Goal: Information Seeking & Learning: Learn about a topic

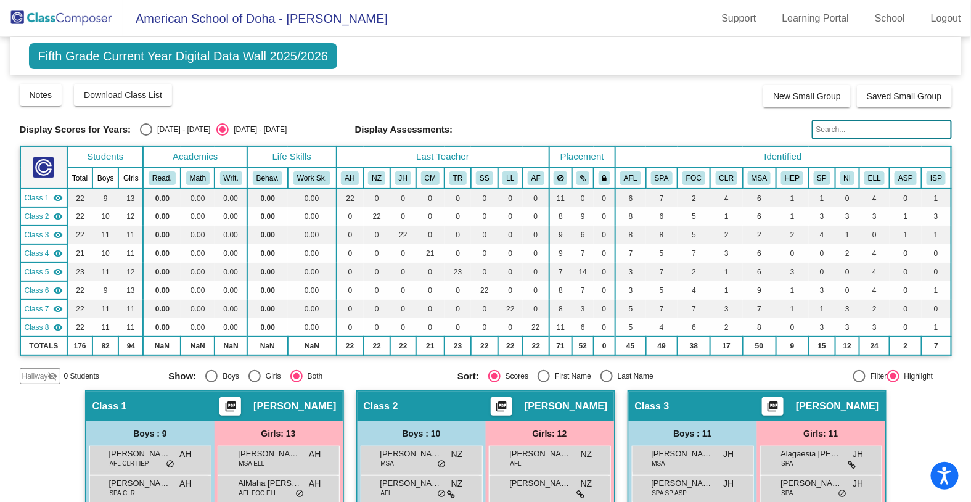
scroll to position [177, 0]
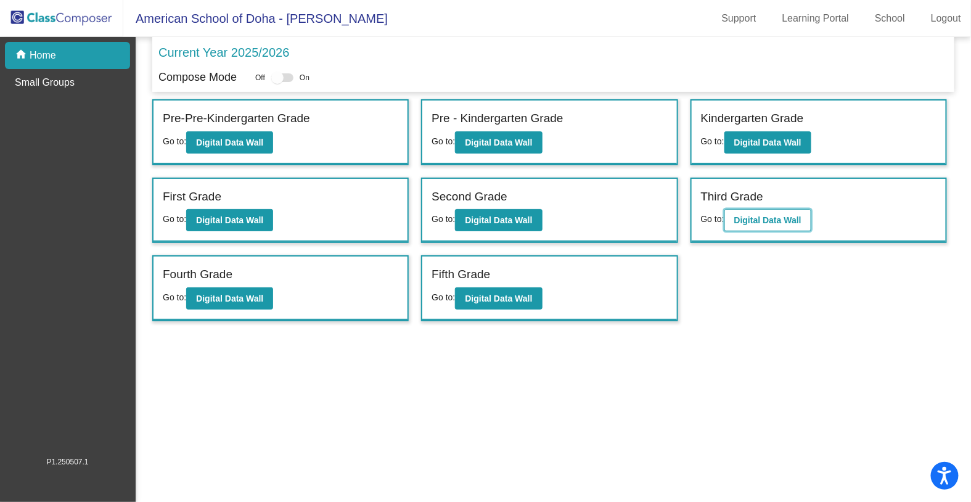
click at [753, 219] on b "Digital Data Wall" at bounding box center [767, 220] width 67 height 10
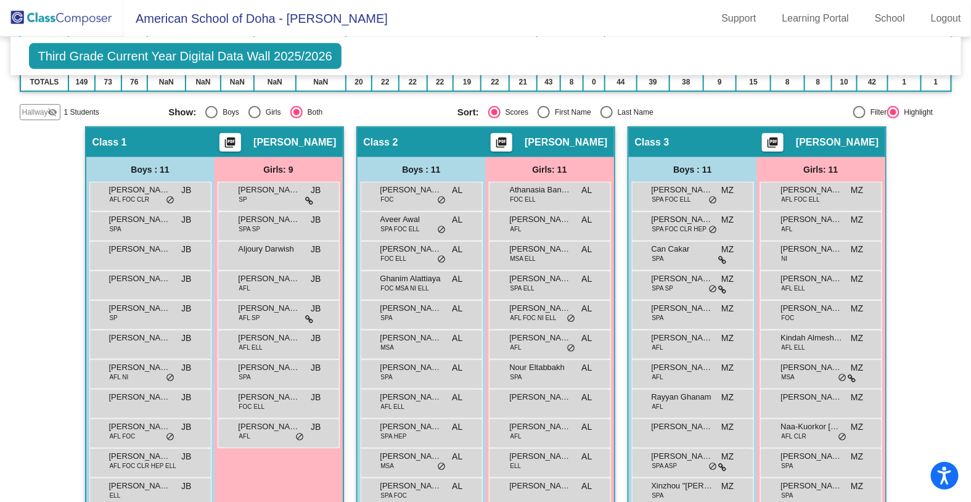
scroll to position [246, 0]
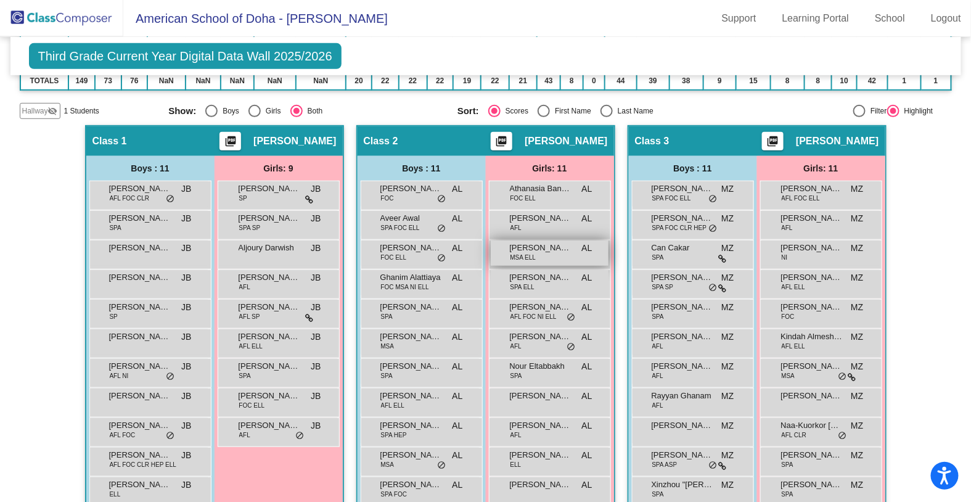
click at [563, 253] on div "[PERSON_NAME] MSA ELL AL lock do_not_disturb_alt" at bounding box center [549, 252] width 118 height 25
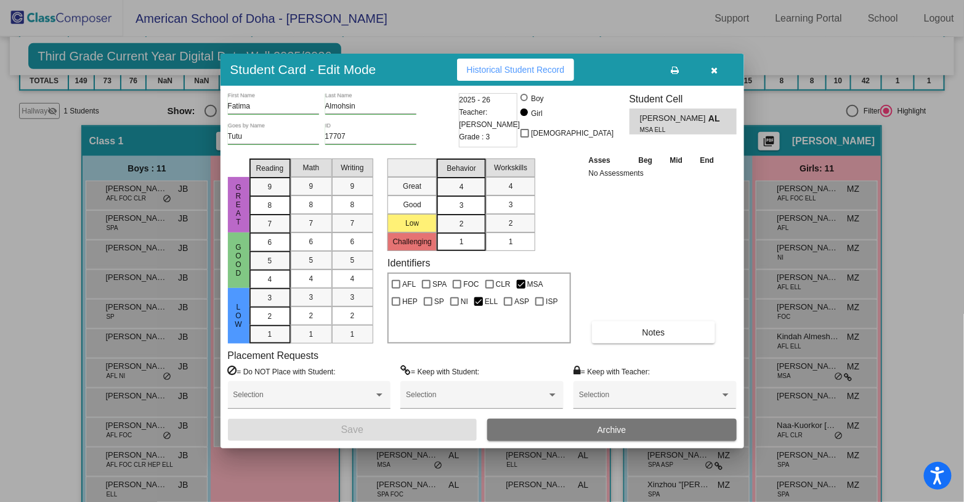
click at [714, 70] on icon "button" at bounding box center [714, 70] width 7 height 9
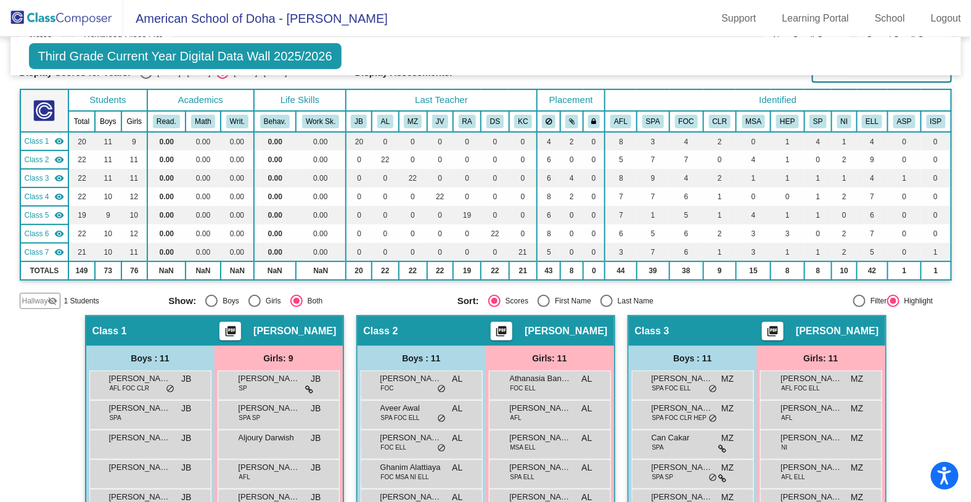
scroll to position [0, 0]
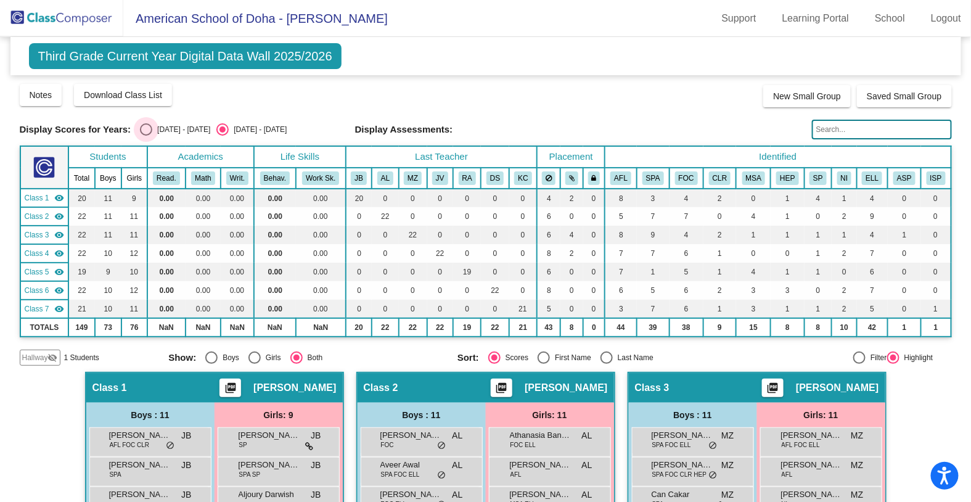
click at [145, 130] on div "Select an option" at bounding box center [146, 129] width 12 height 12
click at [145, 136] on input "[DATE] - [DATE]" at bounding box center [145, 136] width 1 height 1
radio input "true"
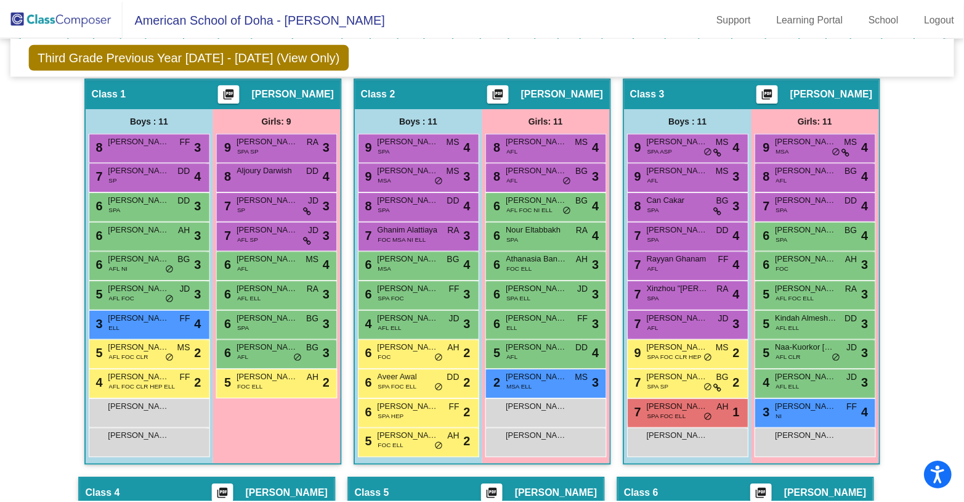
scroll to position [291, 0]
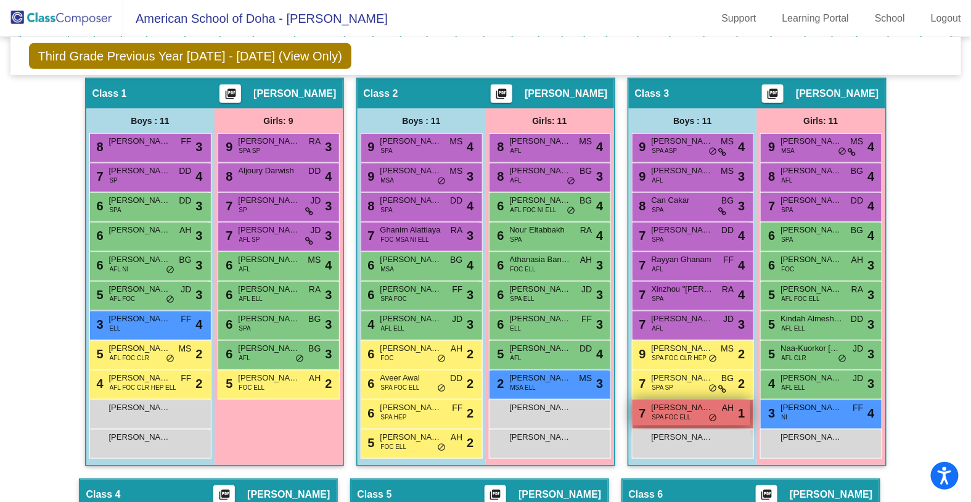
click at [672, 412] on span "SPA FOC ELL" at bounding box center [671, 416] width 39 height 9
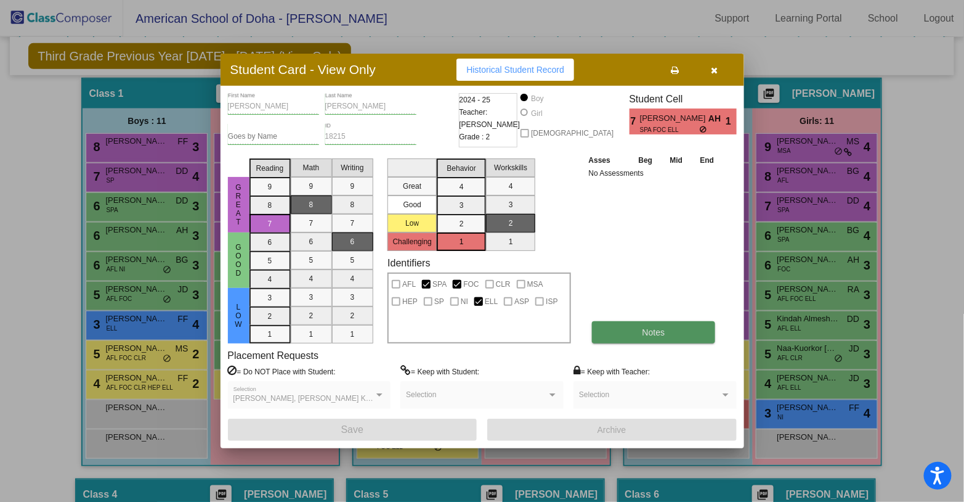
click at [633, 329] on button "Notes" at bounding box center [654, 332] width 124 height 22
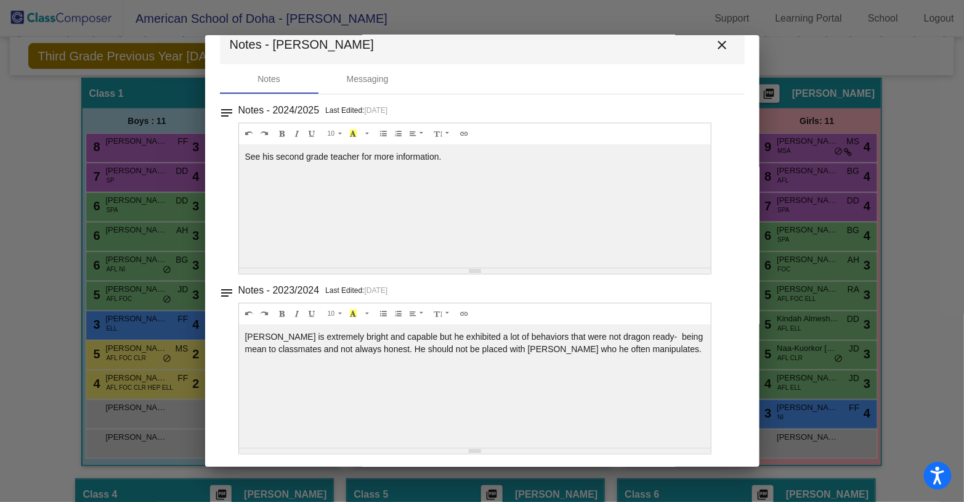
scroll to position [25, 0]
click at [715, 41] on mat-icon "close" at bounding box center [722, 45] width 15 height 15
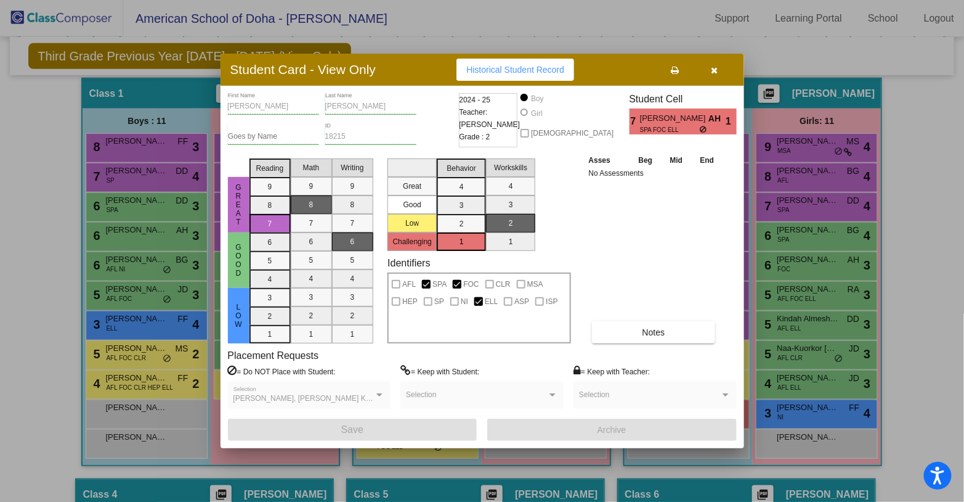
click at [712, 69] on icon "button" at bounding box center [714, 70] width 7 height 9
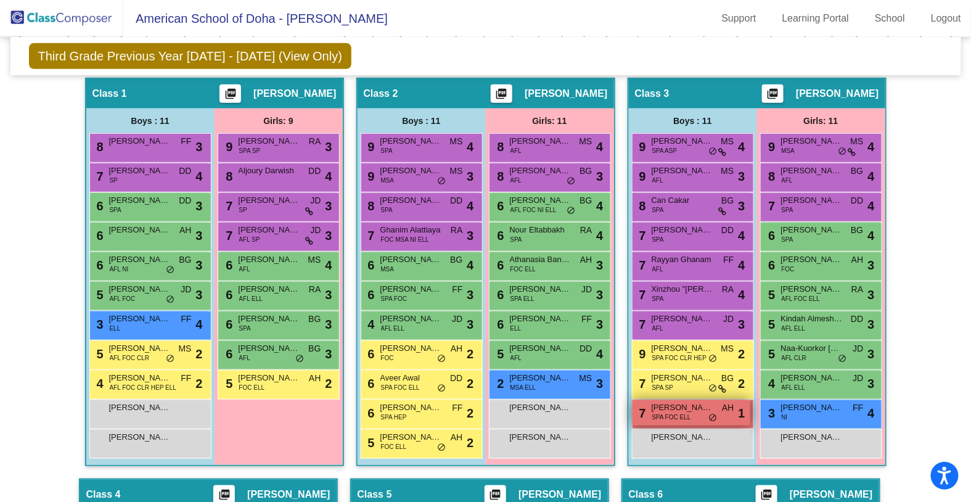
click at [696, 409] on span "[PERSON_NAME]" at bounding box center [682, 407] width 62 height 12
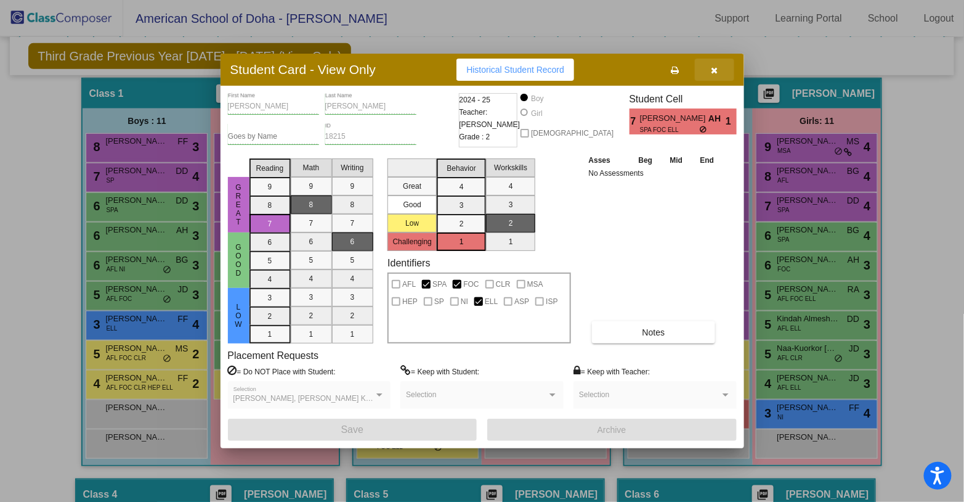
click at [714, 71] on icon "button" at bounding box center [714, 70] width 7 height 9
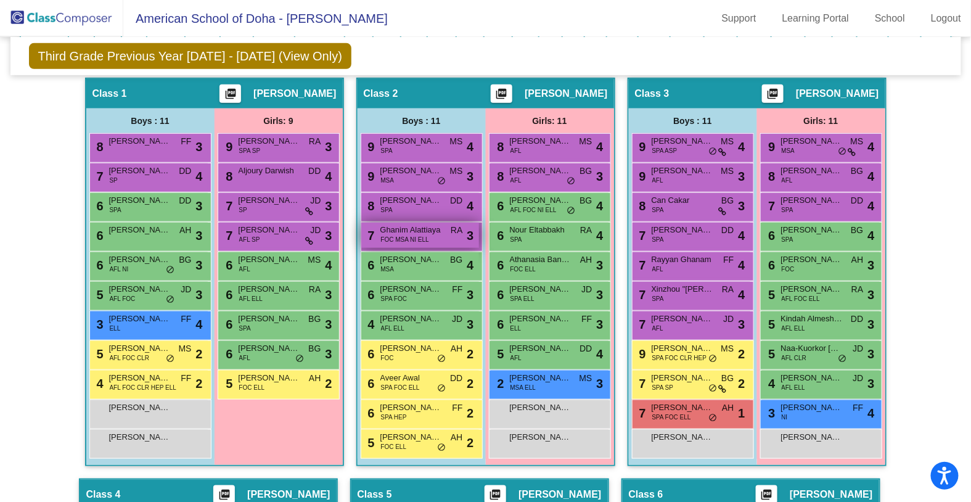
click at [419, 229] on span "Ghanim Alattiaya" at bounding box center [411, 230] width 62 height 12
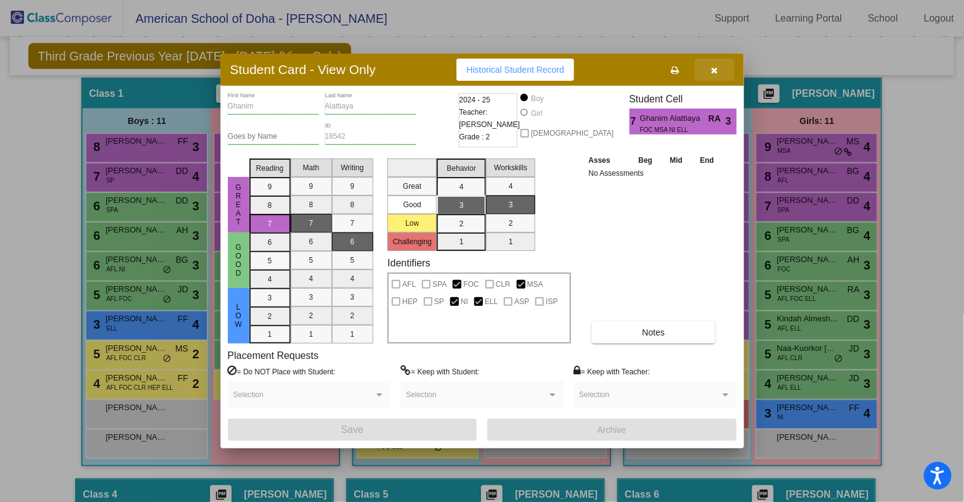
click at [717, 70] on icon "button" at bounding box center [714, 70] width 7 height 9
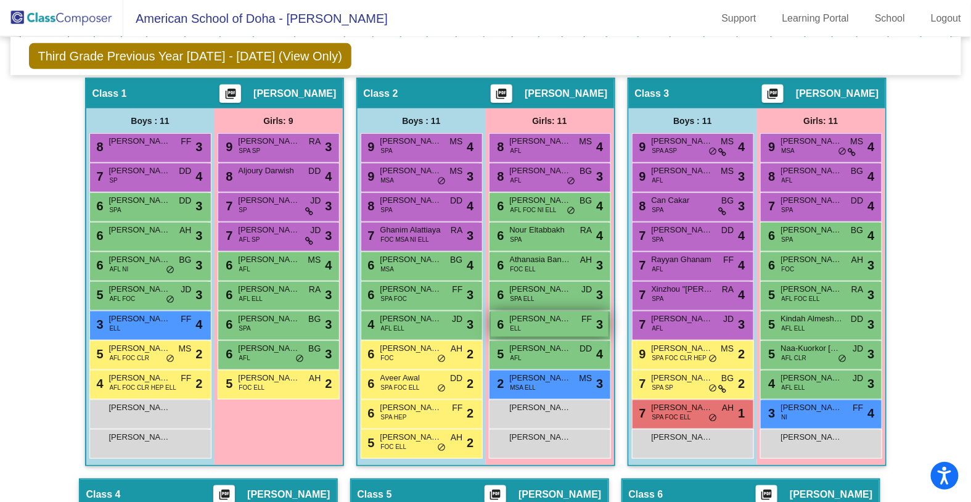
click at [549, 320] on span "[PERSON_NAME]" at bounding box center [541, 318] width 62 height 12
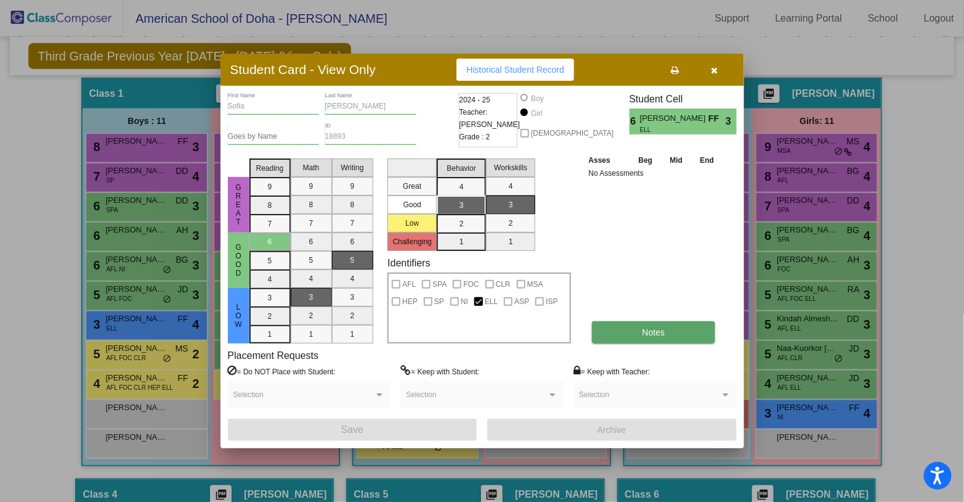
click at [601, 336] on button "Notes" at bounding box center [654, 332] width 124 height 22
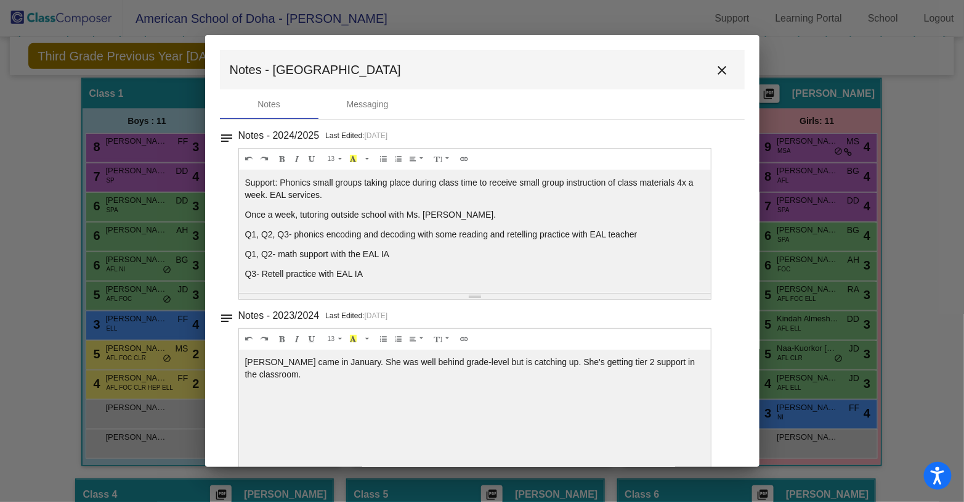
scroll to position [0, 0]
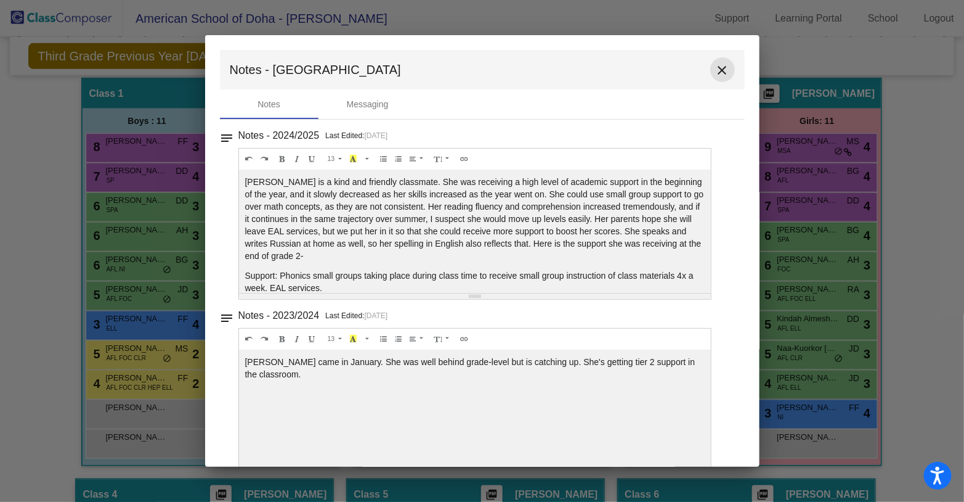
click at [722, 67] on mat-icon "close" at bounding box center [722, 70] width 15 height 15
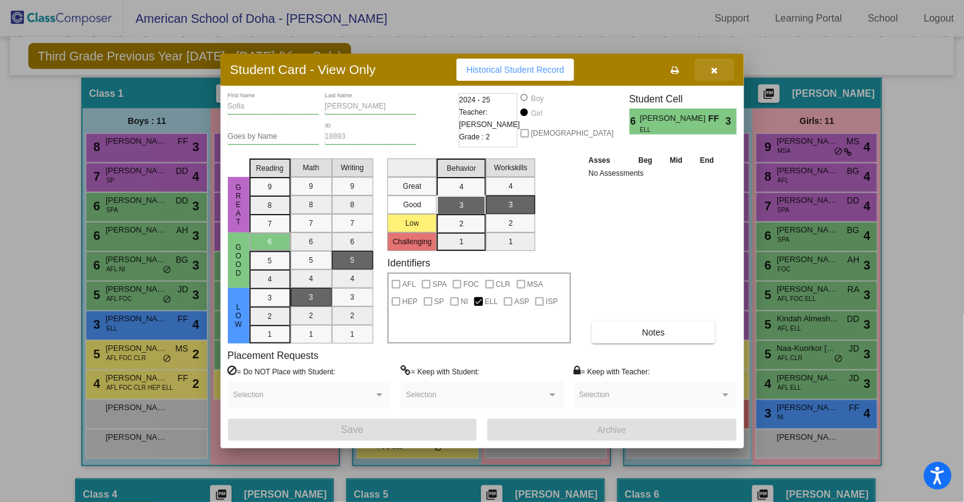
click at [715, 73] on icon "button" at bounding box center [714, 70] width 7 height 9
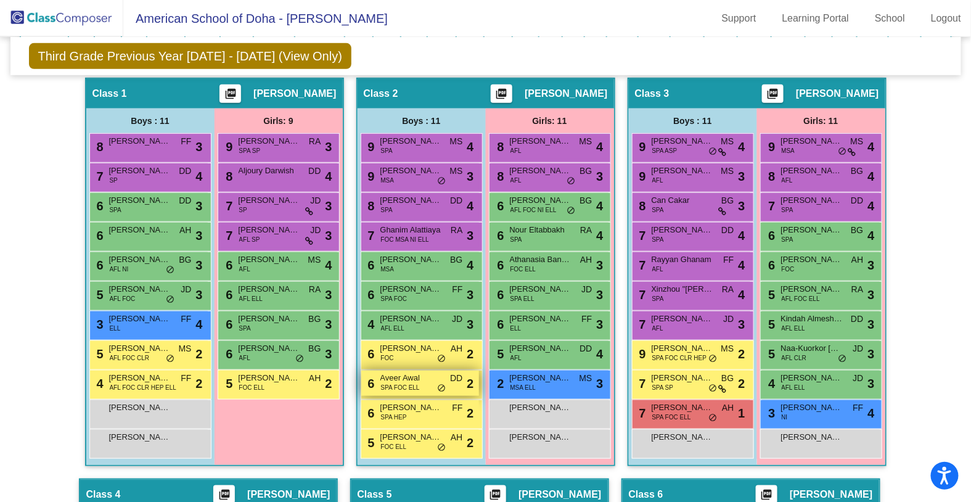
click at [424, 389] on div "6 Aveer Awal SPA FOC ELL DD lock do_not_disturb_alt 2" at bounding box center [420, 382] width 118 height 25
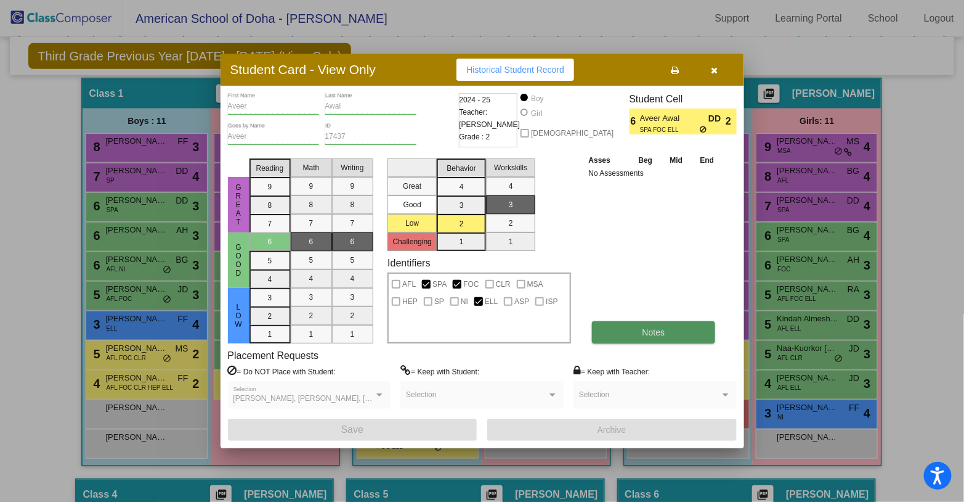
click at [606, 331] on button "Notes" at bounding box center [654, 332] width 124 height 22
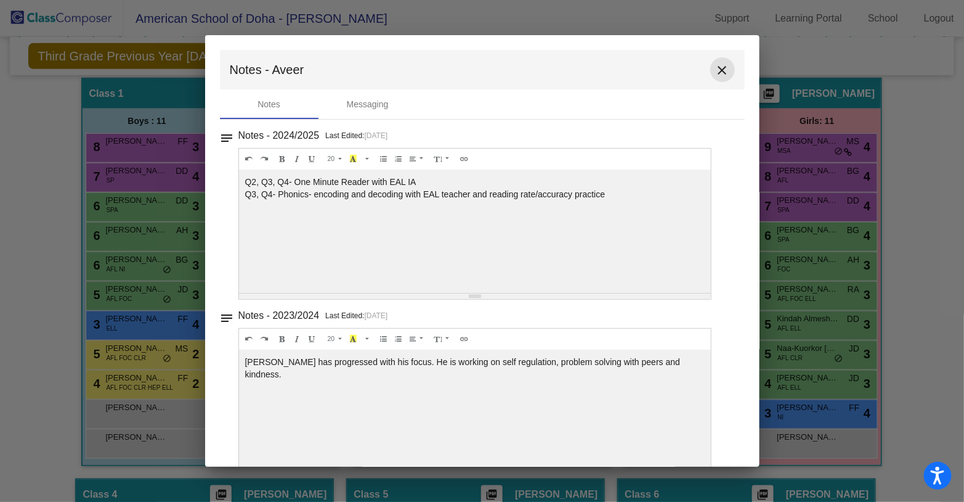
click at [716, 67] on mat-icon "close" at bounding box center [722, 70] width 15 height 15
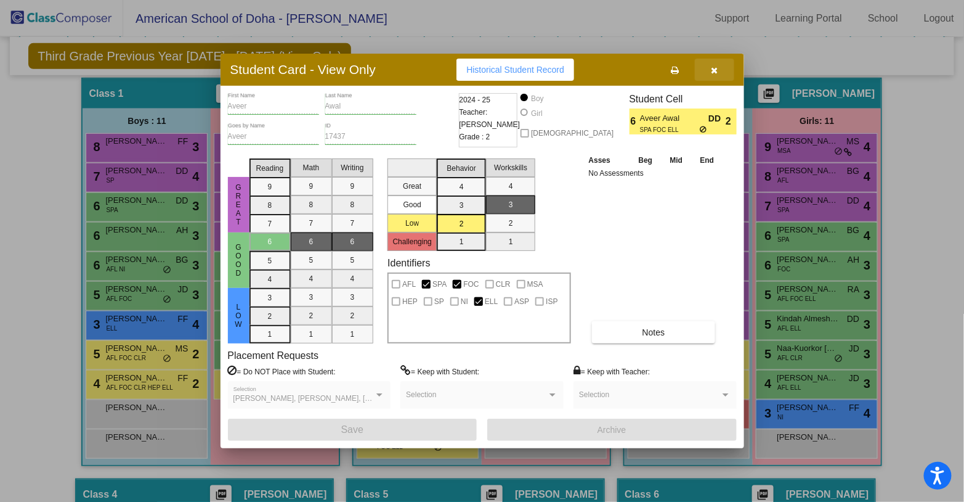
click at [712, 70] on icon "button" at bounding box center [714, 70] width 7 height 9
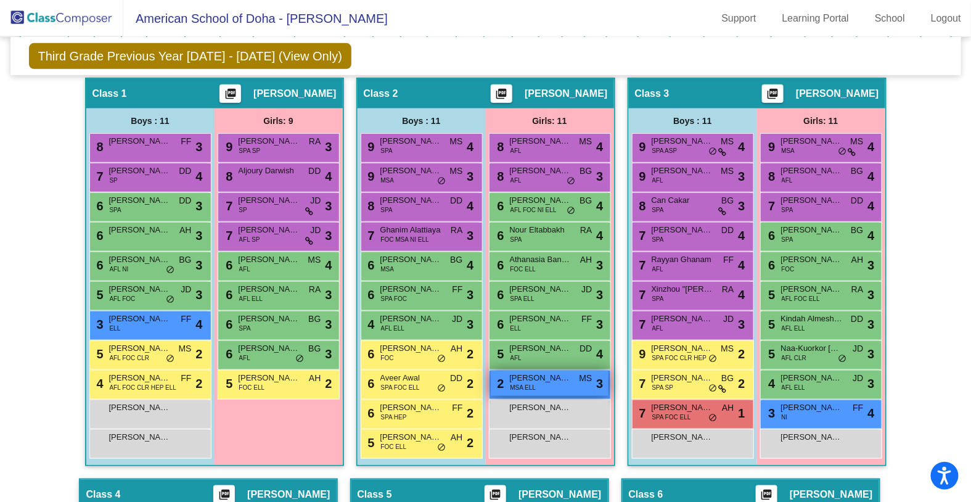
click at [567, 375] on span "[PERSON_NAME]" at bounding box center [541, 378] width 62 height 12
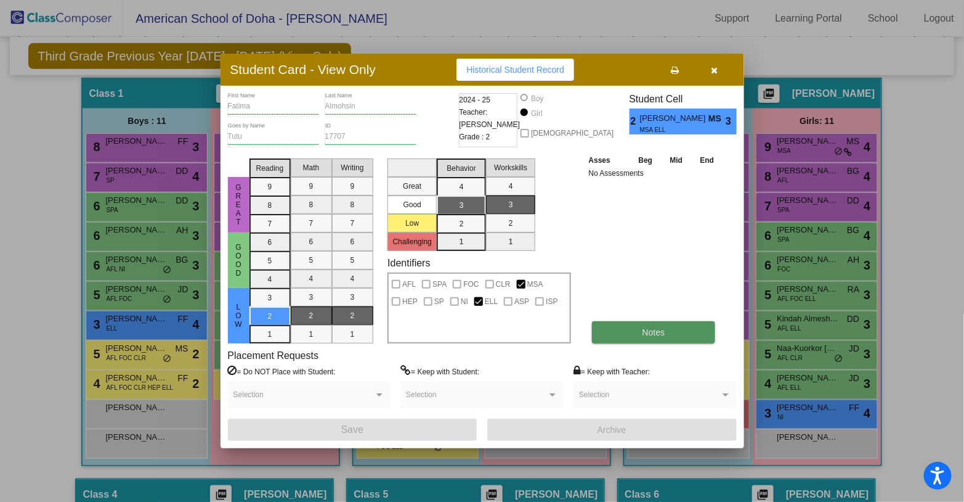
click at [631, 332] on button "Notes" at bounding box center [654, 332] width 124 height 22
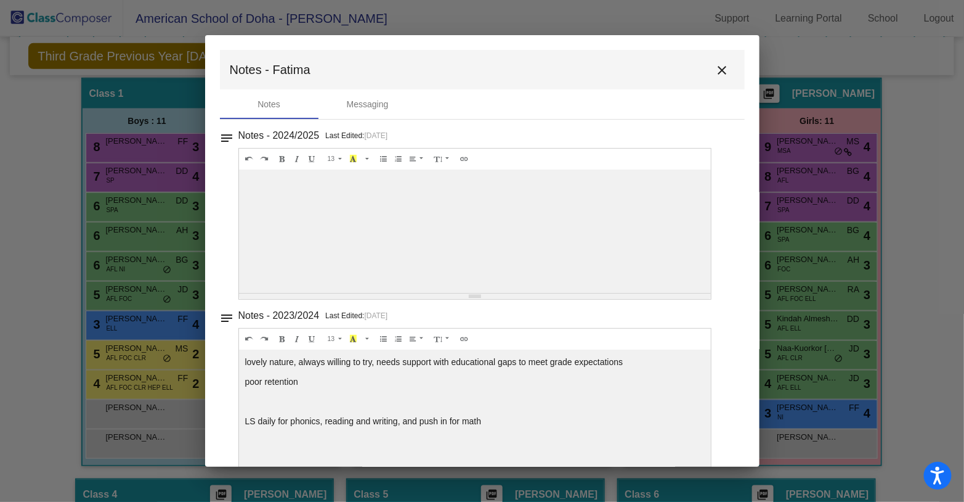
click at [715, 70] on mat-icon "close" at bounding box center [722, 70] width 15 height 15
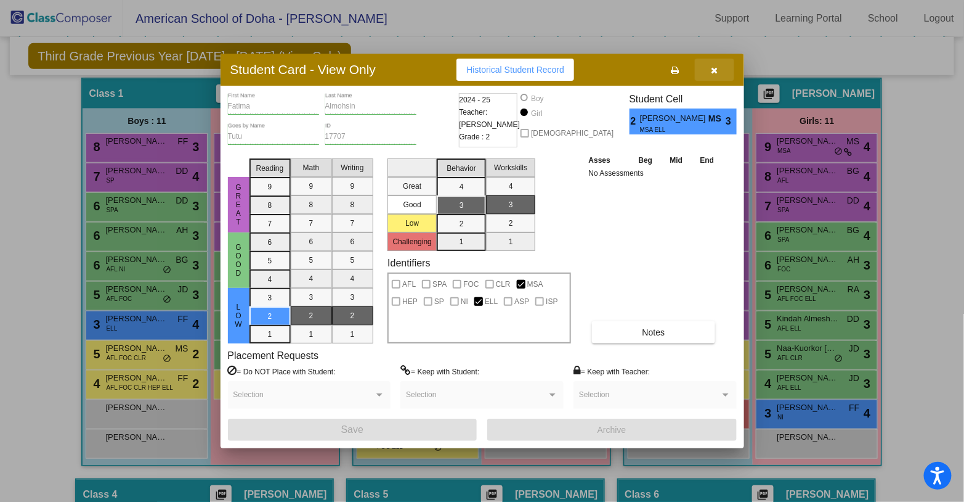
click at [714, 70] on icon "button" at bounding box center [714, 70] width 7 height 9
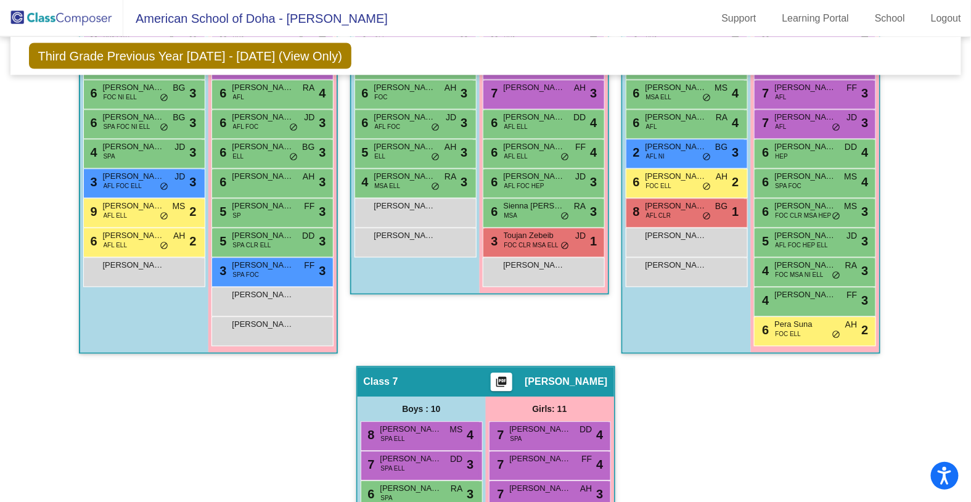
scroll to position [850, 0]
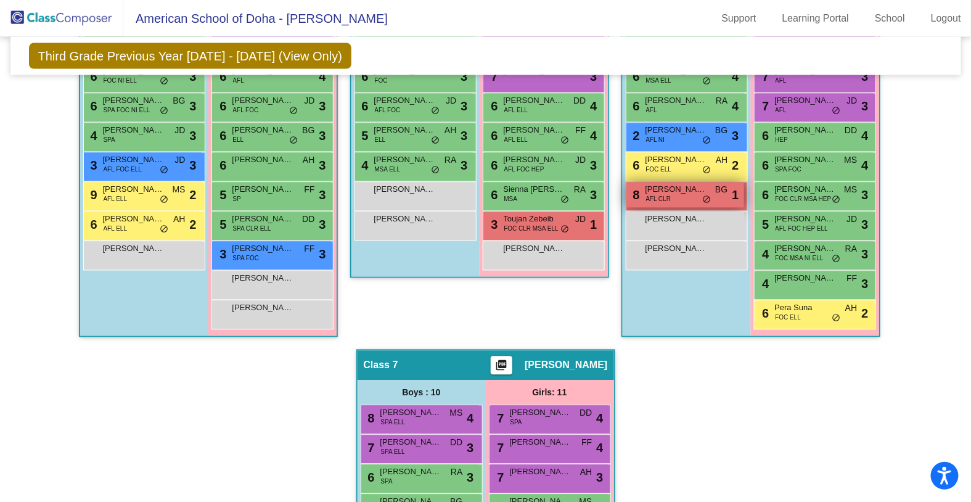
click at [675, 195] on div "8 [PERSON_NAME] AFL CLR BG lock do_not_disturb_alt 1" at bounding box center [685, 194] width 118 height 25
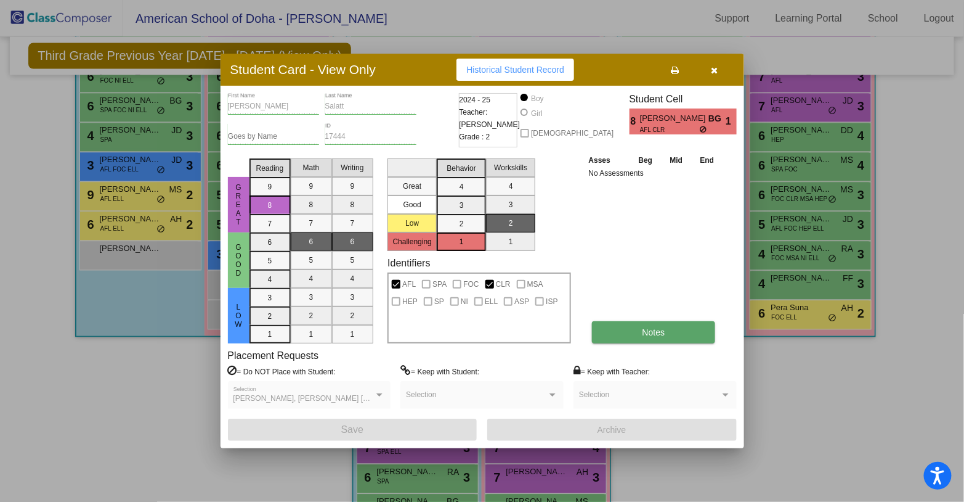
click at [655, 333] on span "Notes" at bounding box center [654, 332] width 23 height 10
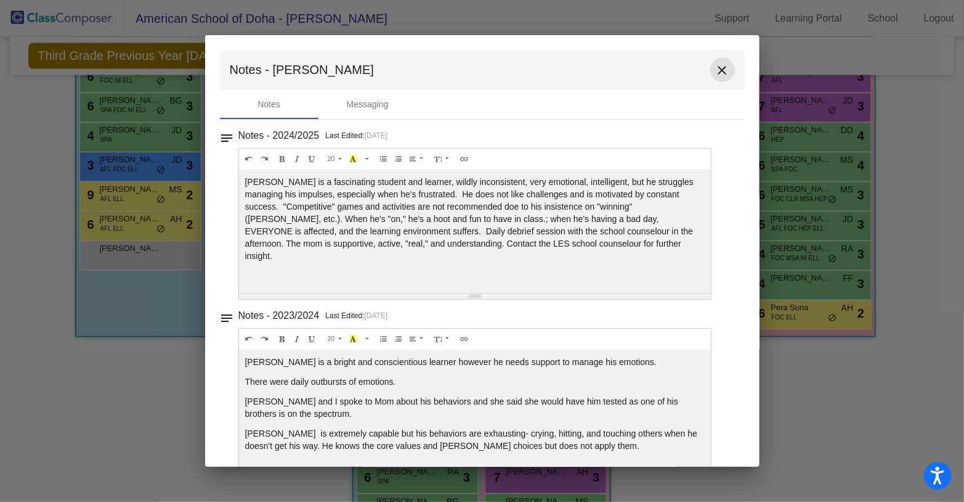
click at [717, 72] on mat-icon "close" at bounding box center [722, 70] width 15 height 15
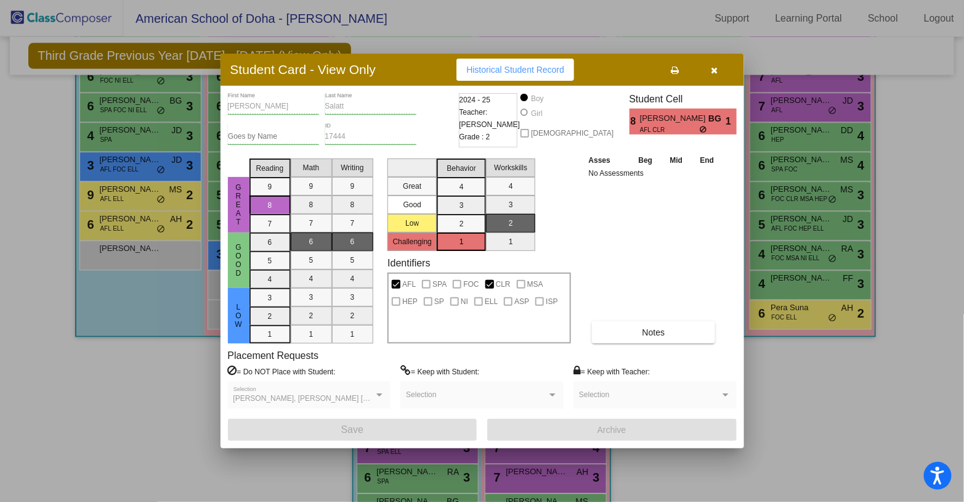
click at [714, 69] on icon "button" at bounding box center [714, 70] width 7 height 9
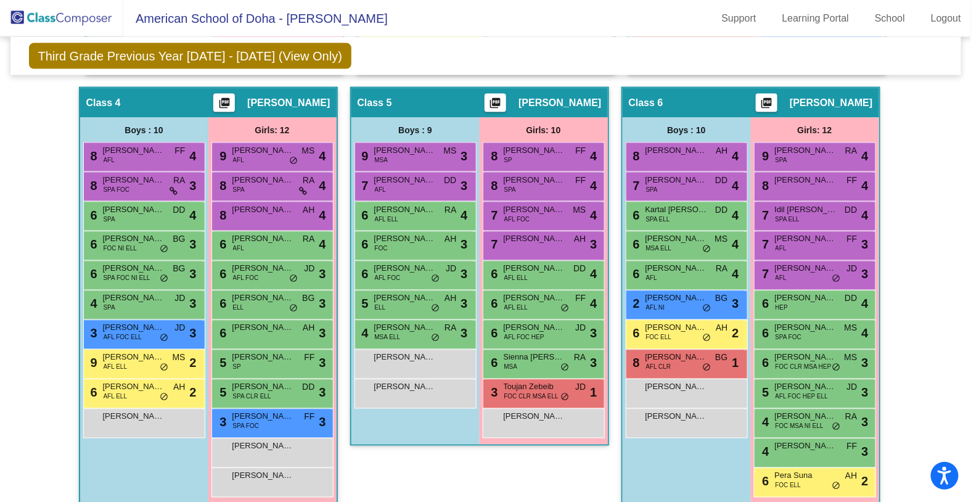
scroll to position [685, 0]
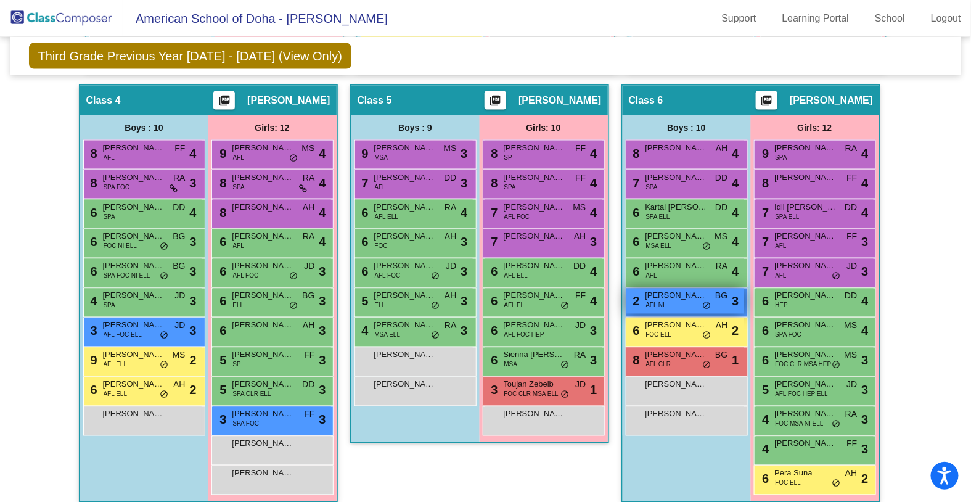
click at [683, 296] on span "[PERSON_NAME]" at bounding box center [676, 296] width 62 height 12
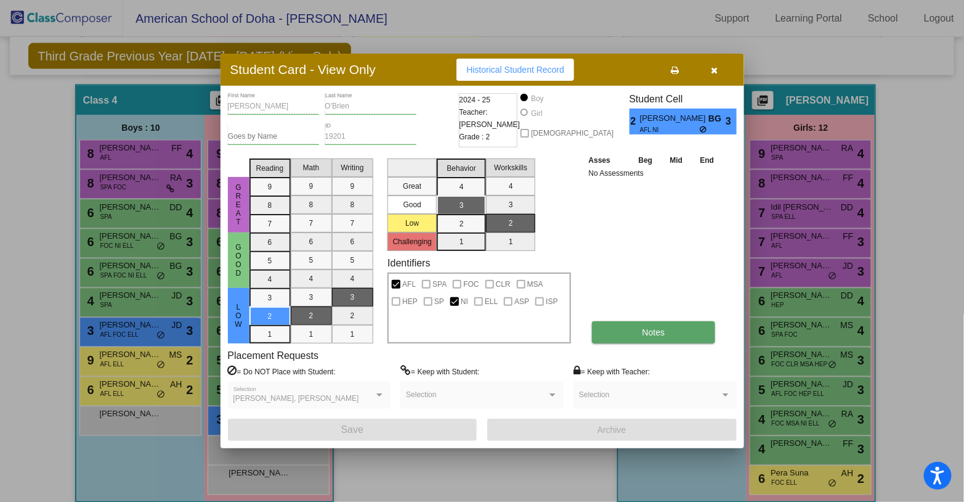
click at [612, 331] on button "Notes" at bounding box center [654, 332] width 124 height 22
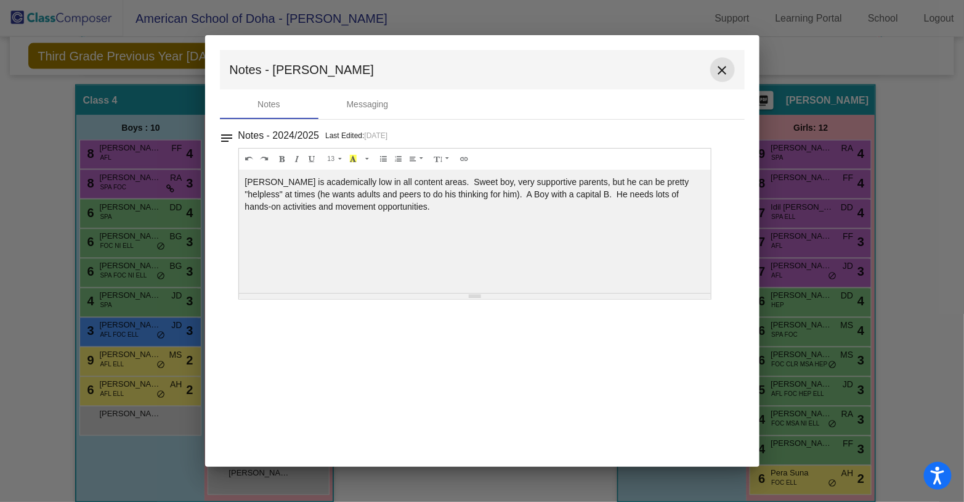
click at [722, 71] on mat-icon "close" at bounding box center [722, 70] width 15 height 15
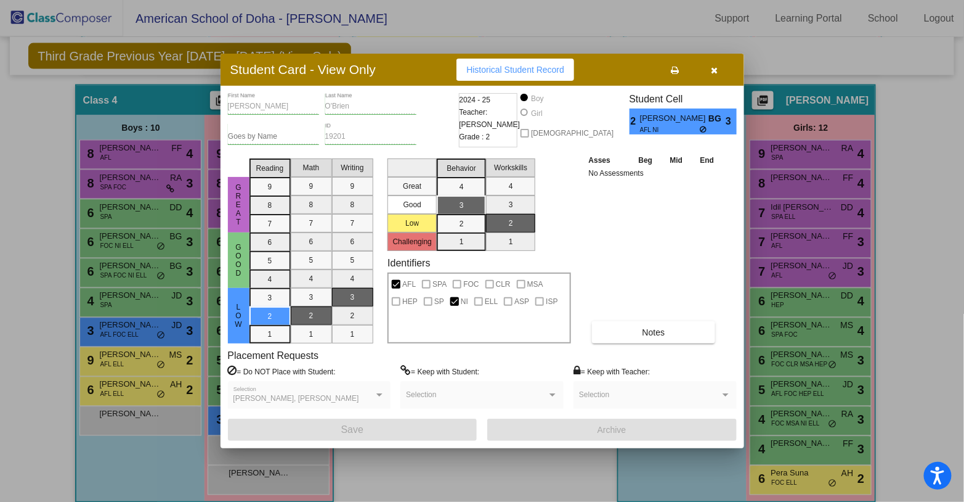
click at [714, 71] on icon "button" at bounding box center [714, 70] width 7 height 9
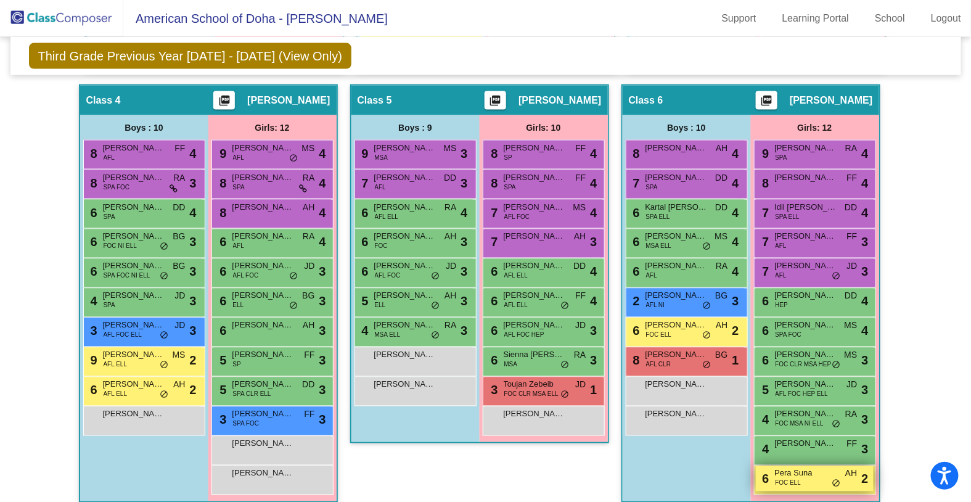
click at [783, 482] on span "FOC ELL" at bounding box center [788, 482] width 26 height 9
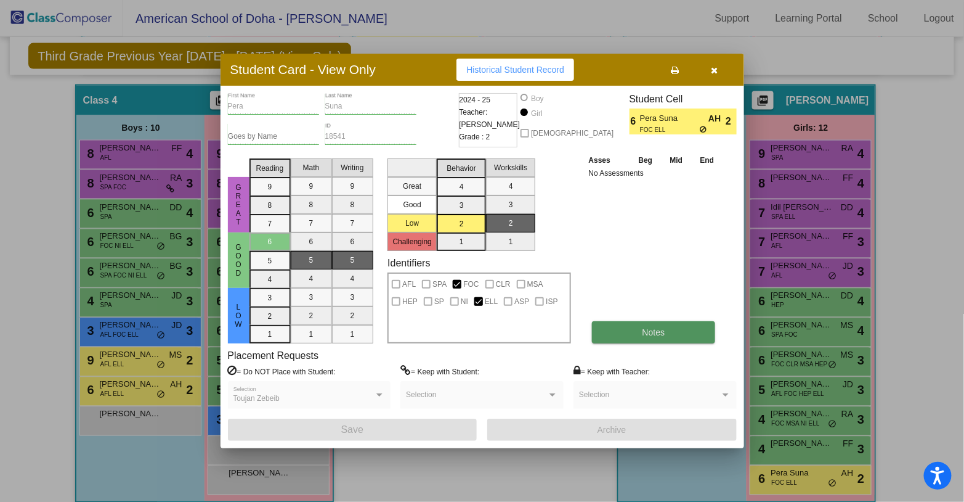
click at [645, 333] on span "Notes" at bounding box center [654, 332] width 23 height 10
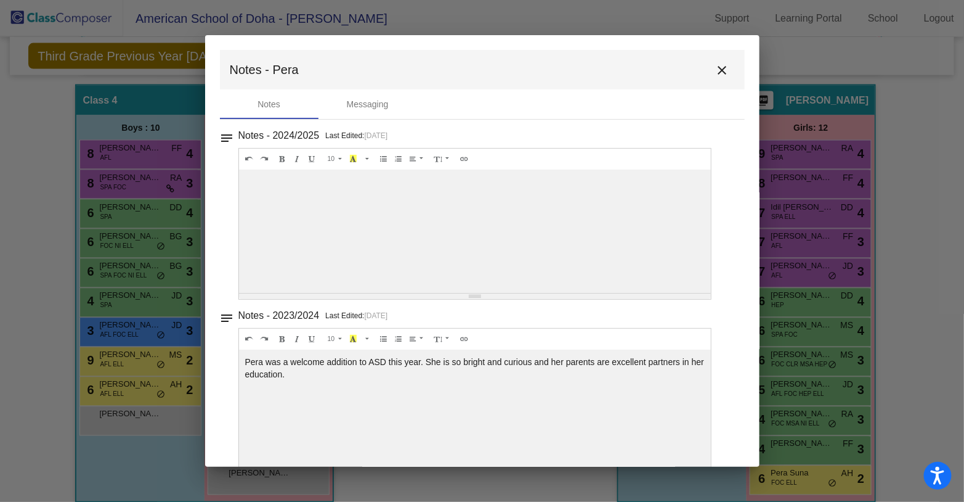
click at [718, 70] on mat-icon "close" at bounding box center [722, 70] width 15 height 15
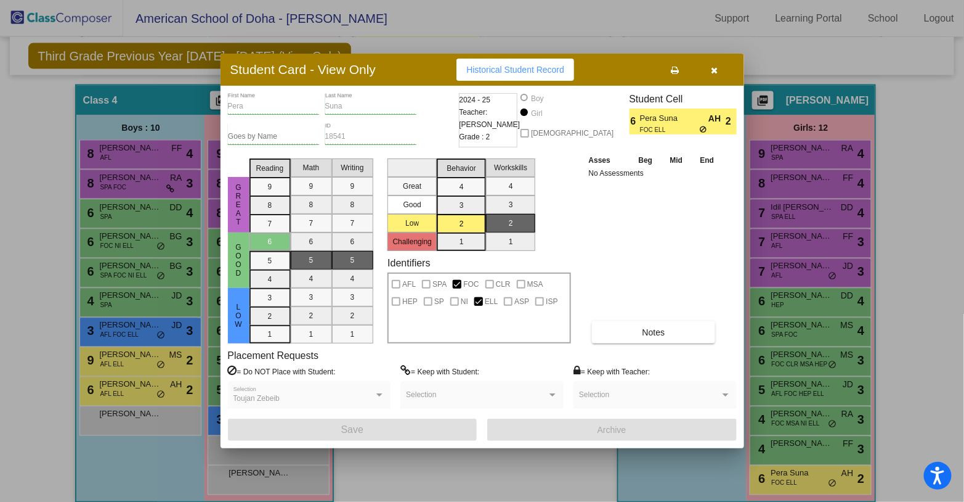
click at [714, 69] on icon "button" at bounding box center [714, 70] width 7 height 9
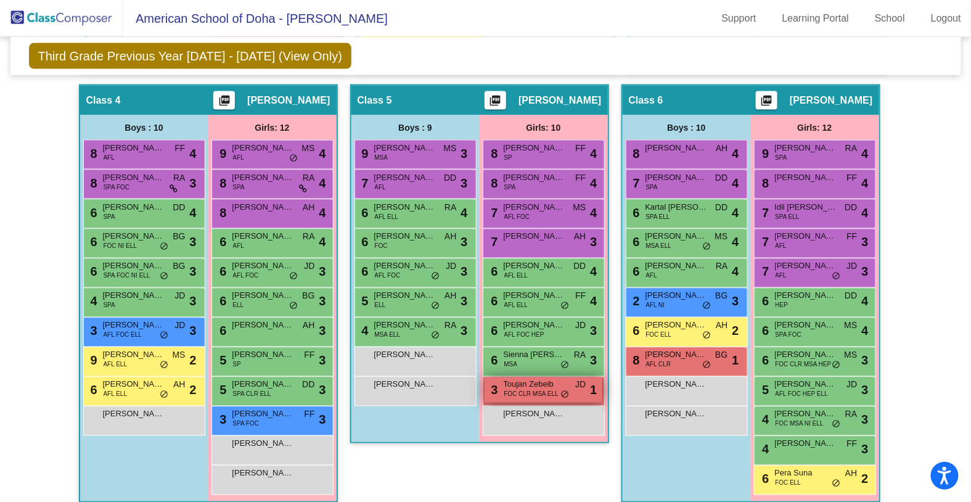
click at [540, 391] on span "FOC CLR MSA ELL" at bounding box center [531, 393] width 54 height 9
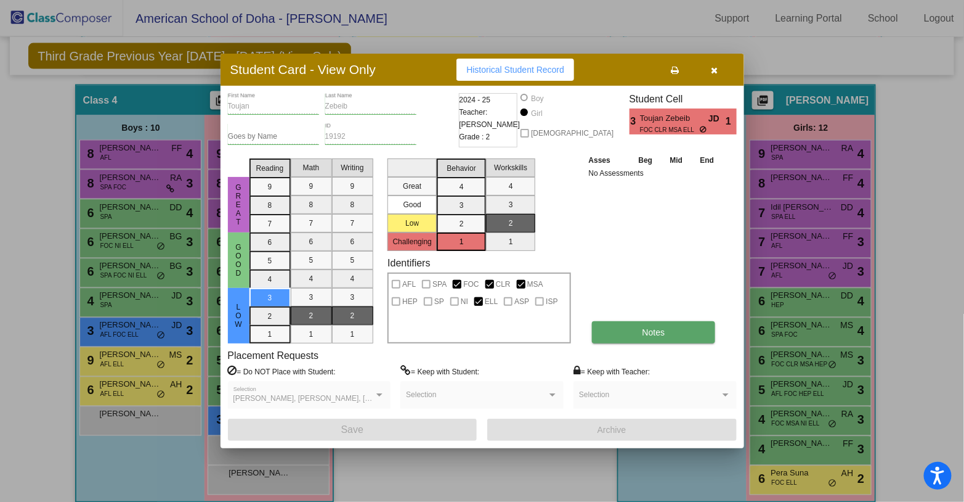
click at [604, 332] on button "Notes" at bounding box center [654, 332] width 124 height 22
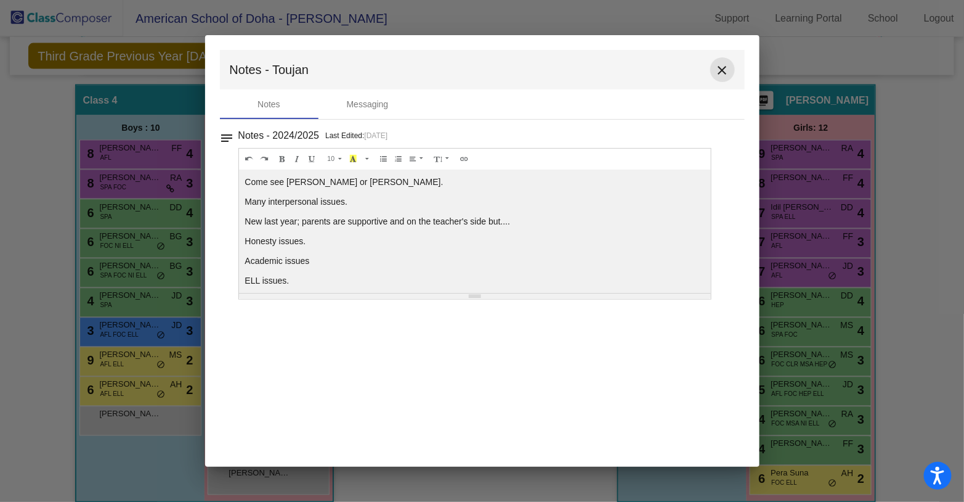
click at [725, 71] on mat-icon "close" at bounding box center [722, 70] width 15 height 15
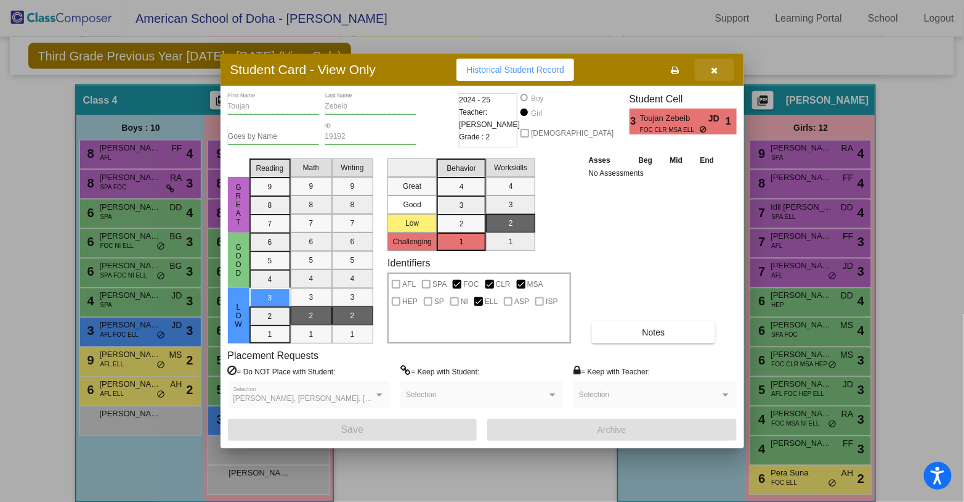
click at [715, 71] on icon "button" at bounding box center [714, 70] width 7 height 9
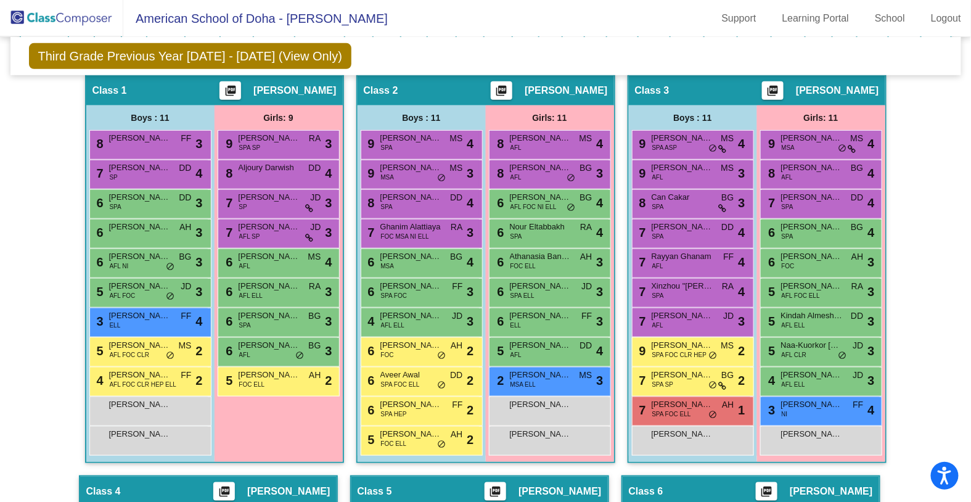
scroll to position [296, 0]
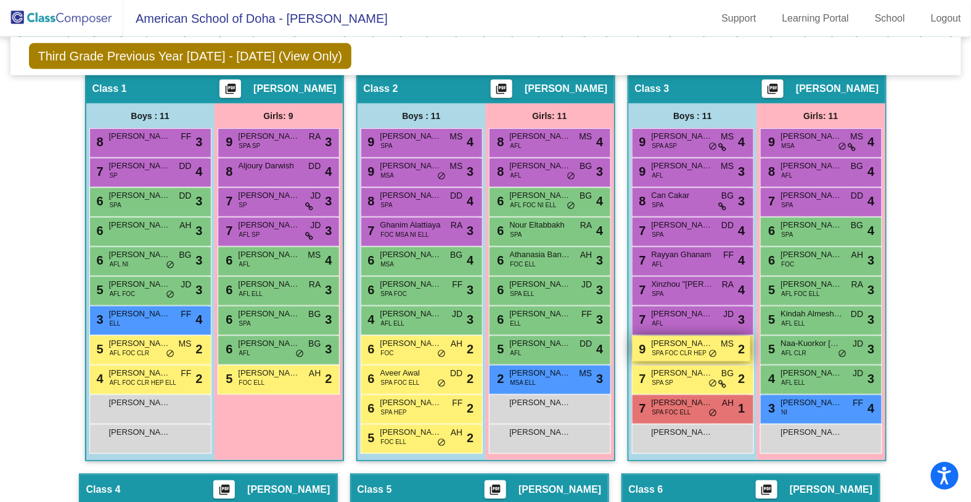
click at [676, 348] on span "SPA FOC CLR HEP" at bounding box center [679, 352] width 55 height 9
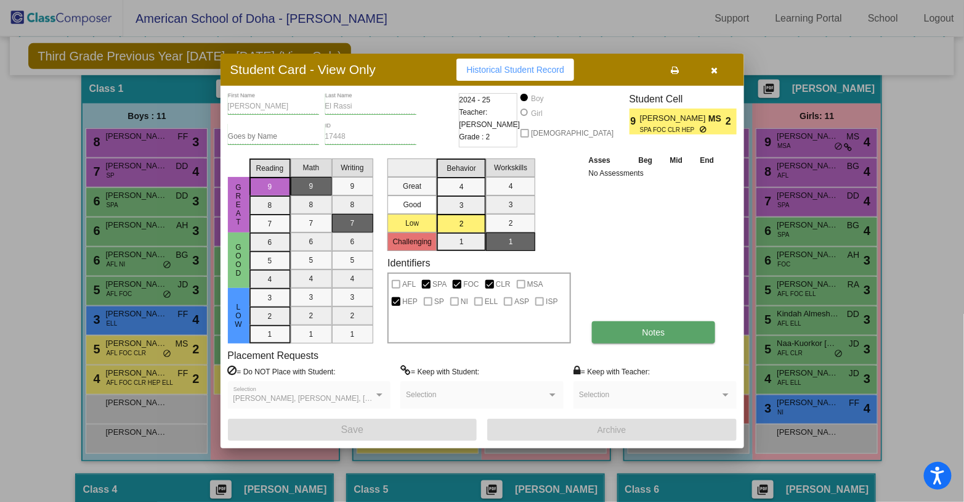
click at [624, 329] on button "Notes" at bounding box center [654, 332] width 124 height 22
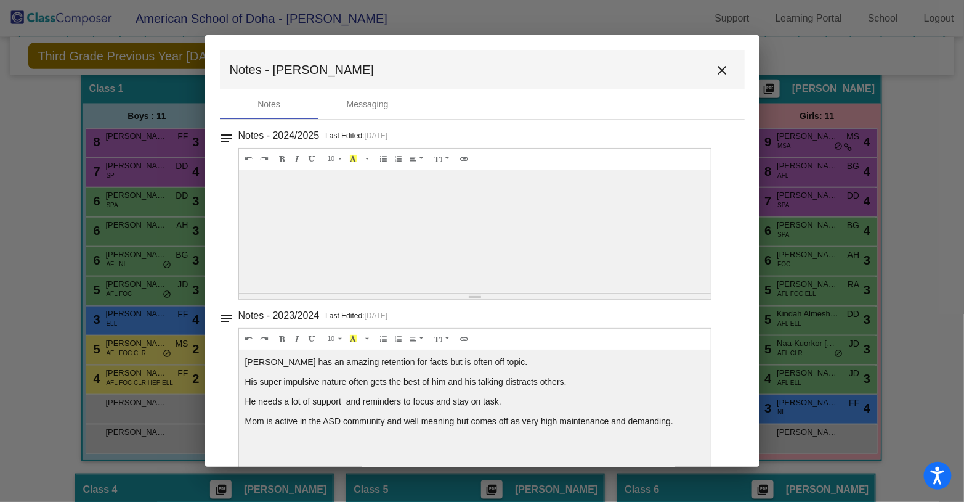
click at [718, 70] on mat-icon "close" at bounding box center [722, 70] width 15 height 15
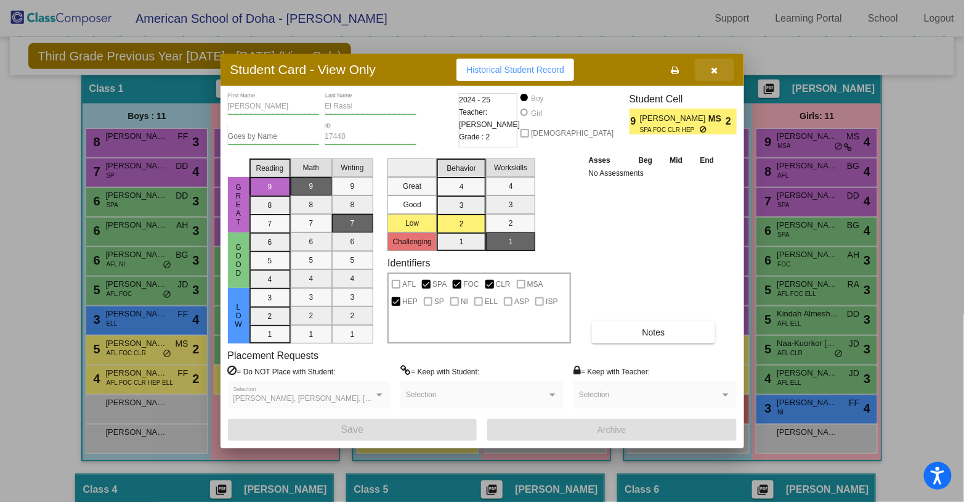
click at [715, 68] on icon "button" at bounding box center [714, 70] width 7 height 9
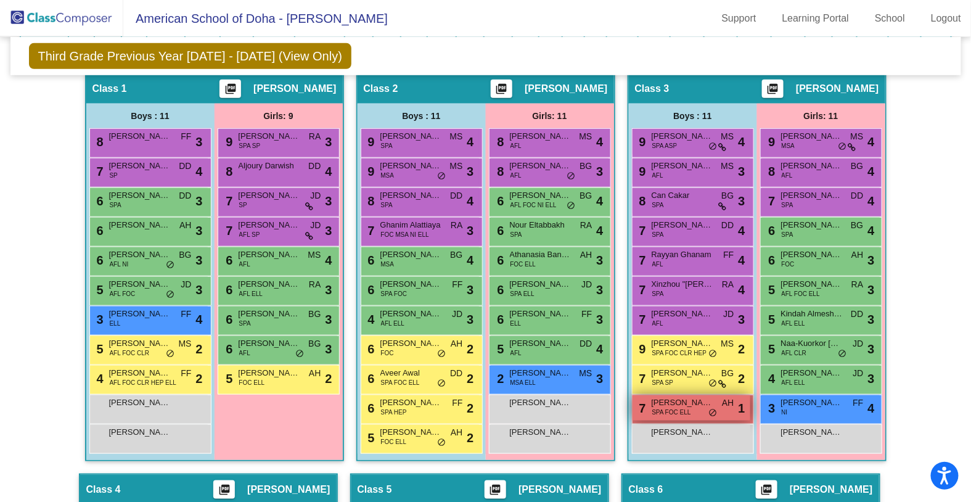
click at [670, 407] on span "SPA FOC ELL" at bounding box center [671, 411] width 39 height 9
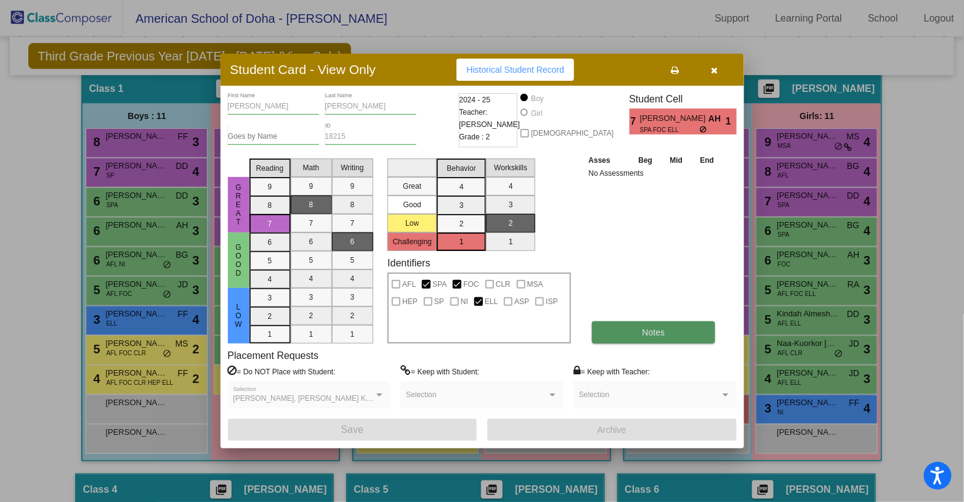
click at [663, 330] on span "Notes" at bounding box center [654, 332] width 23 height 10
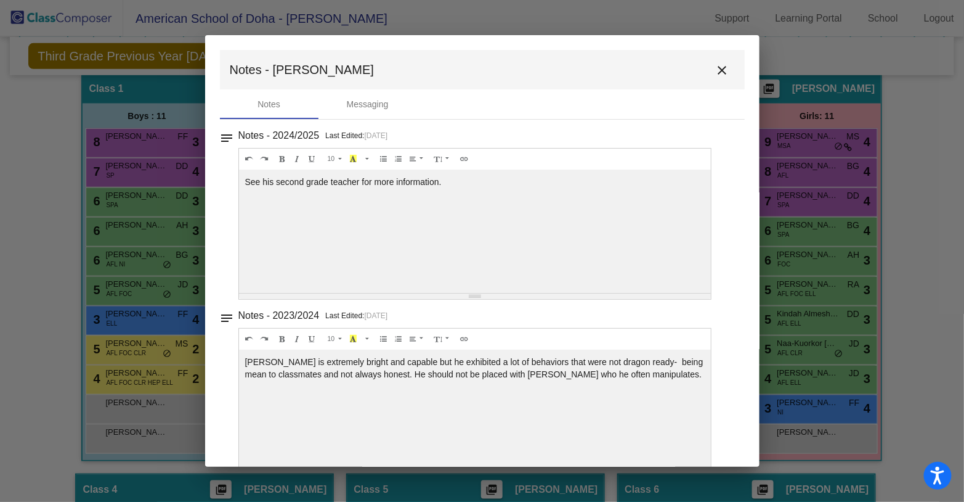
click at [718, 69] on mat-icon "close" at bounding box center [722, 70] width 15 height 15
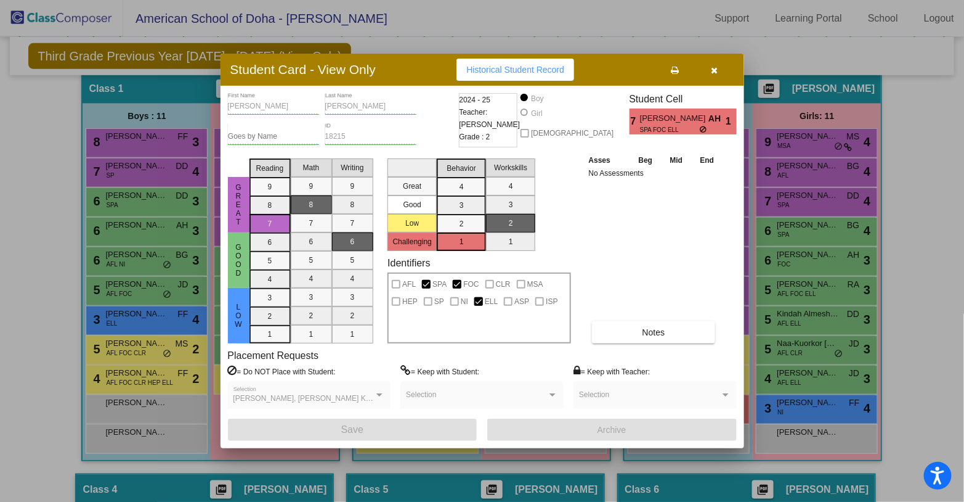
click at [715, 72] on icon "button" at bounding box center [714, 70] width 7 height 9
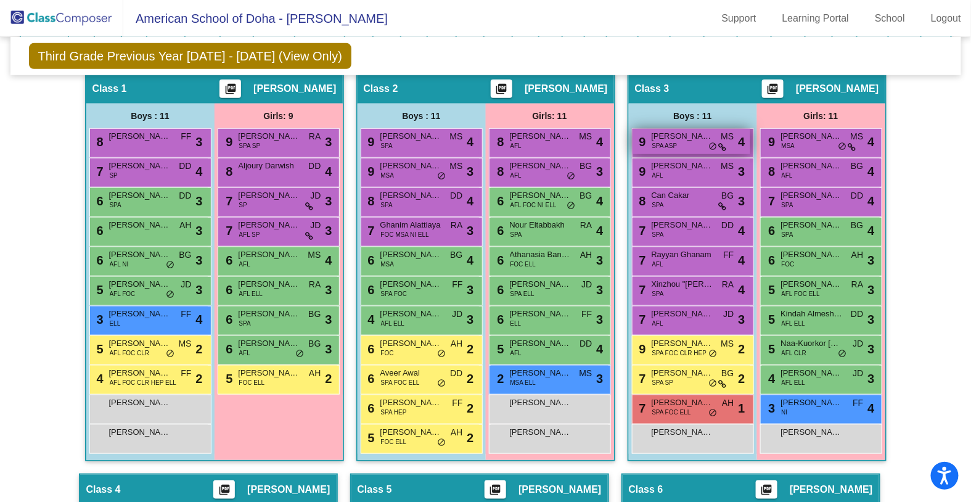
click at [695, 142] on div "9 [PERSON_NAME] SPA ASP MS lock do_not_disturb_alt 4" at bounding box center [691, 141] width 118 height 25
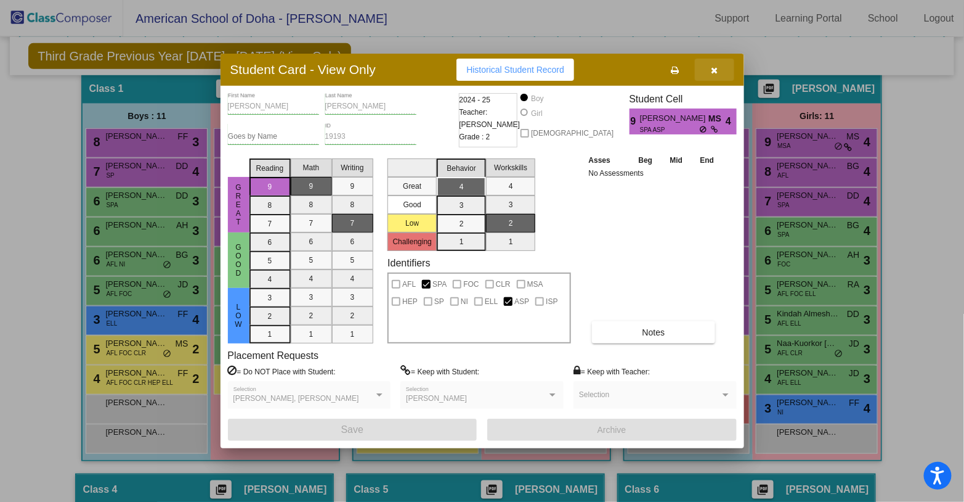
click at [715, 68] on icon "button" at bounding box center [714, 70] width 7 height 9
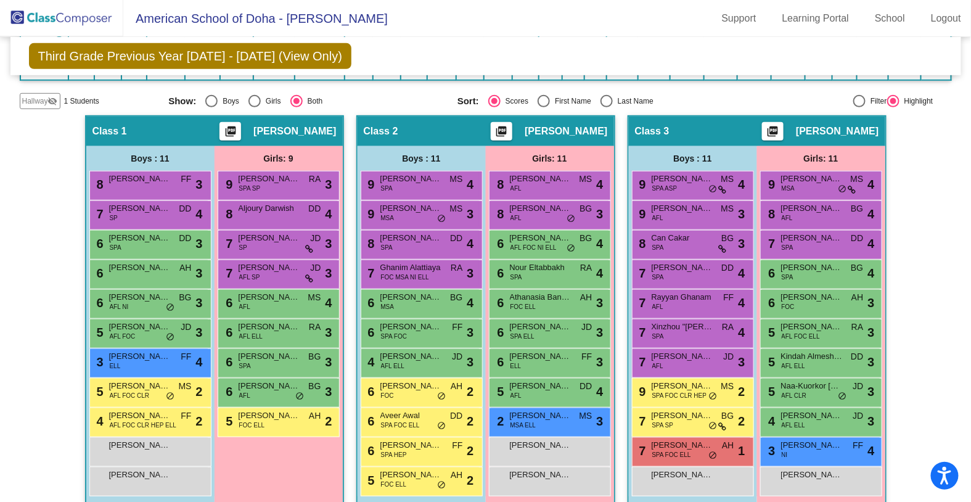
scroll to position [256, 0]
